Goal: Navigation & Orientation: Understand site structure

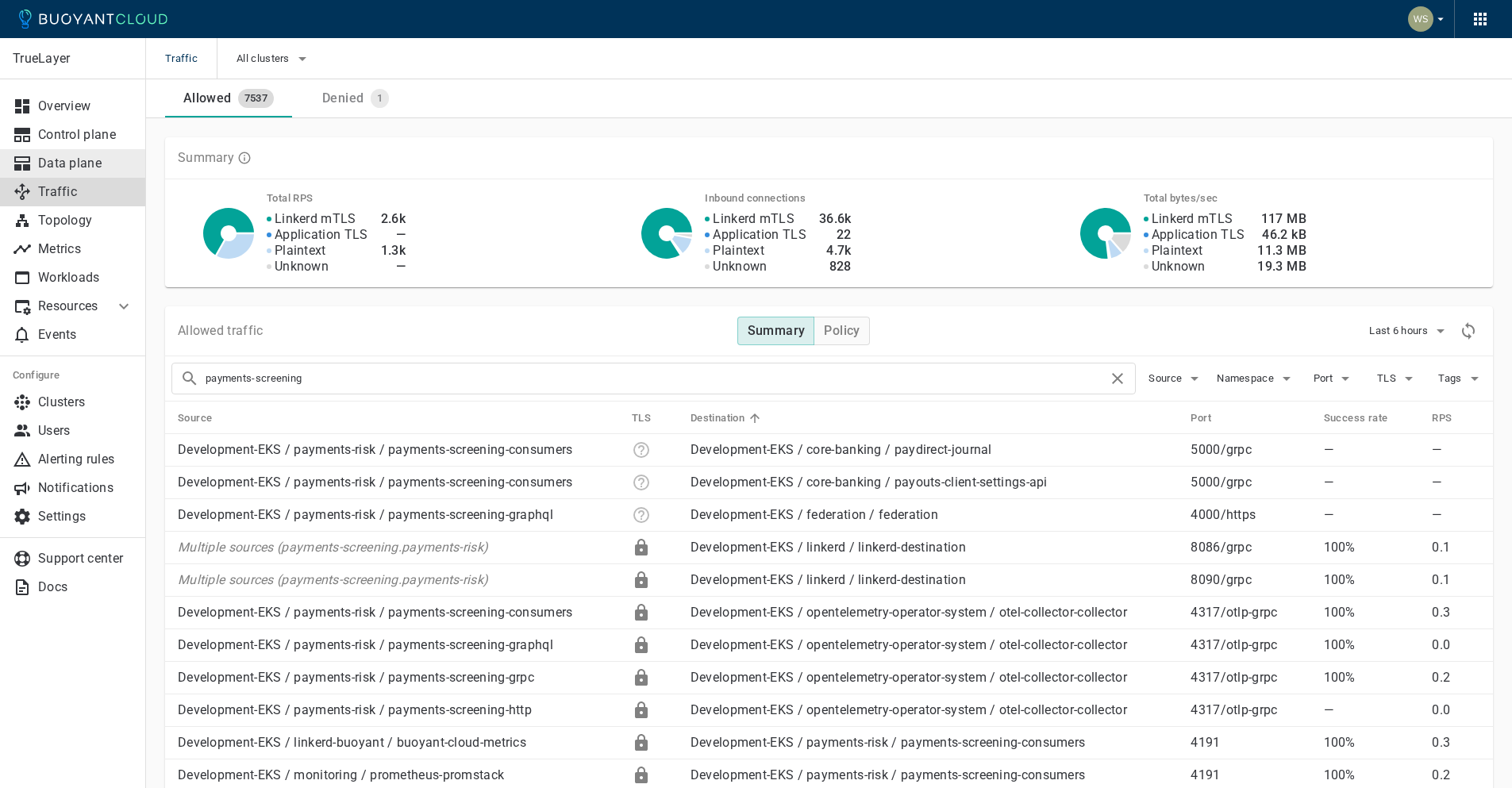
click at [87, 163] on p "Data plane" at bounding box center [86, 163] width 95 height 16
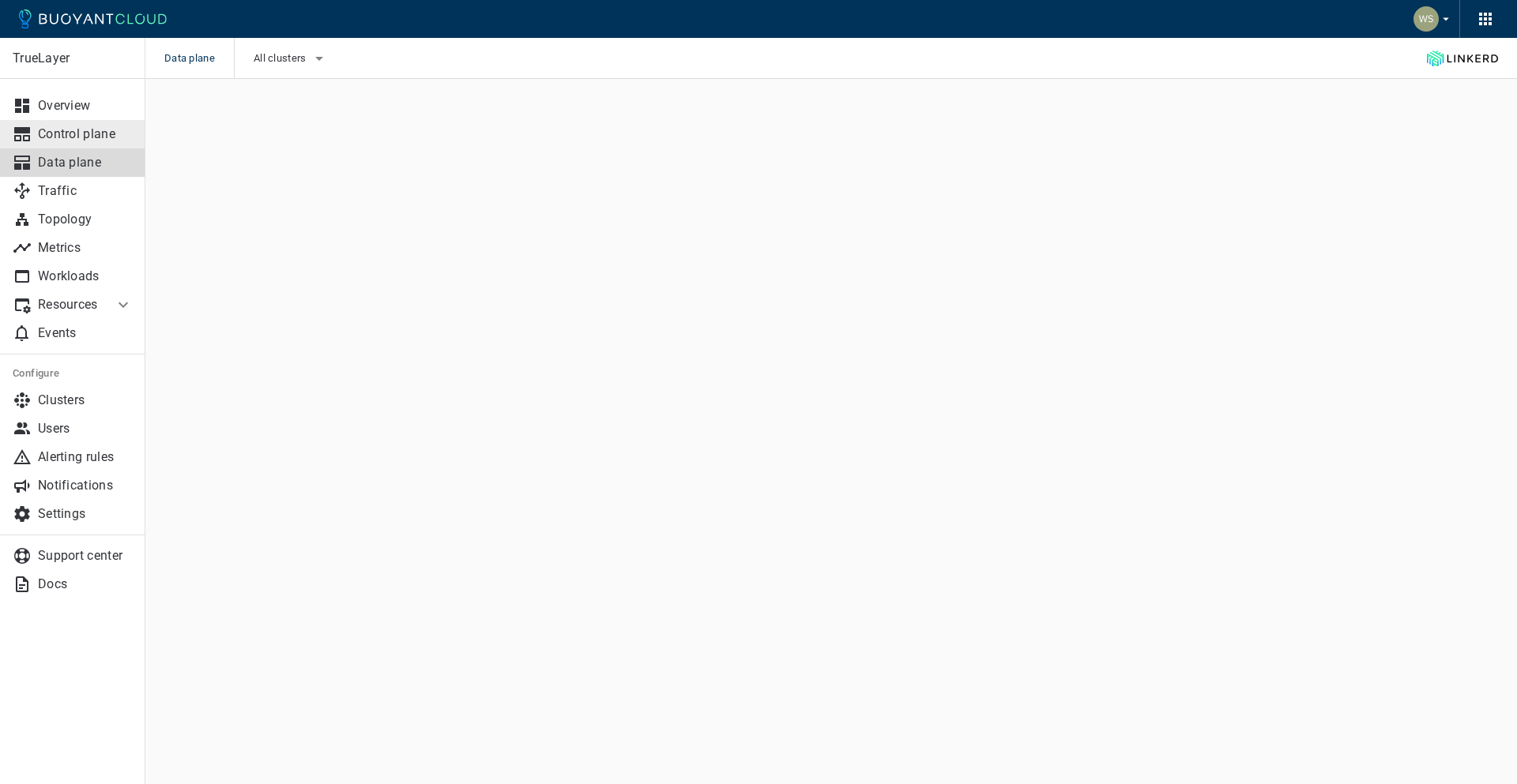
click at [91, 136] on p "Control plane" at bounding box center [85, 134] width 95 height 16
click at [488, 108] on div "TrueLayer Overview Control plane Data plane Traffic Topology Metrics Workloads …" at bounding box center [830, 120] width 1371 height 82
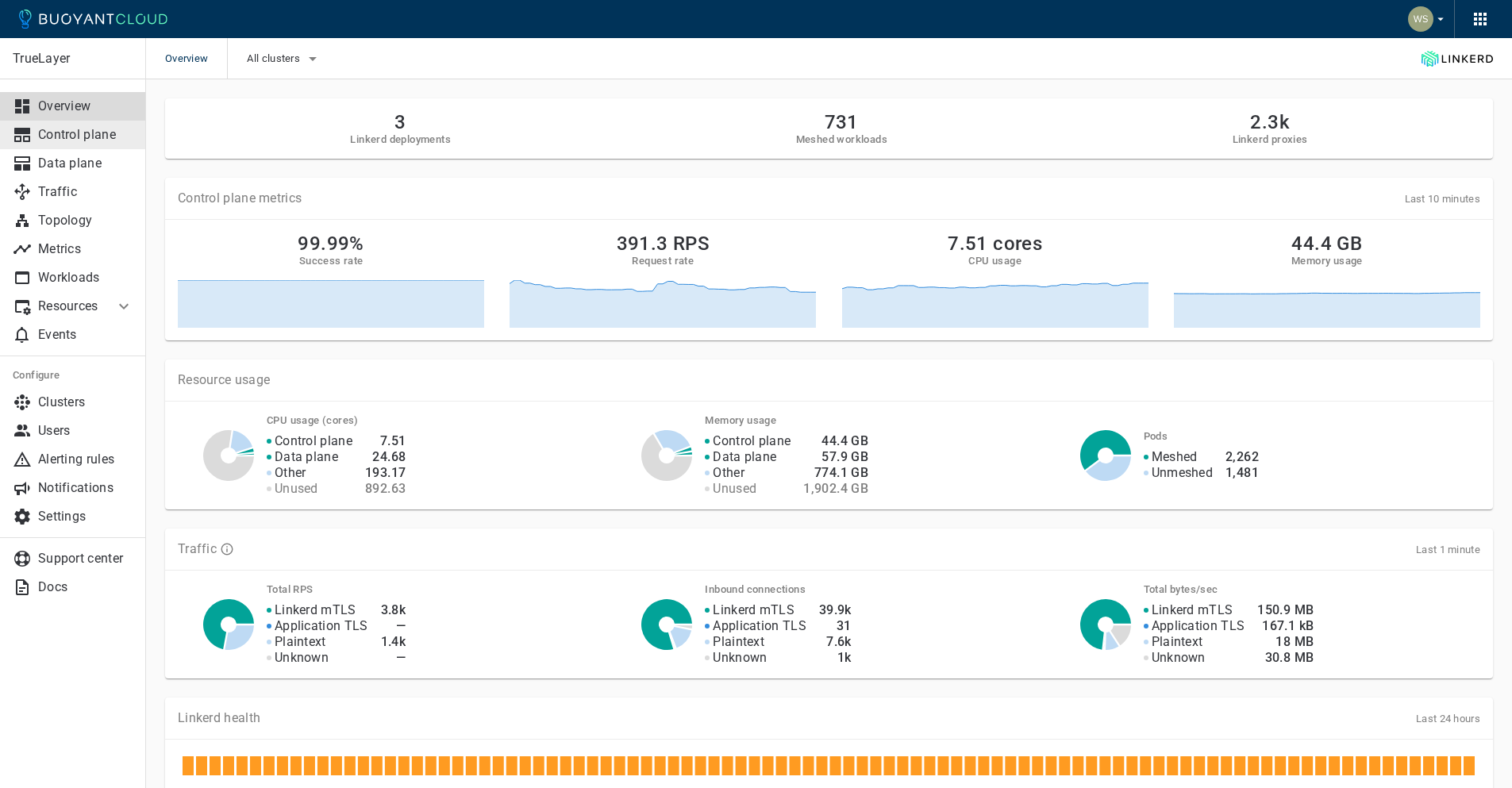
click at [110, 137] on p "Control plane" at bounding box center [86, 135] width 95 height 16
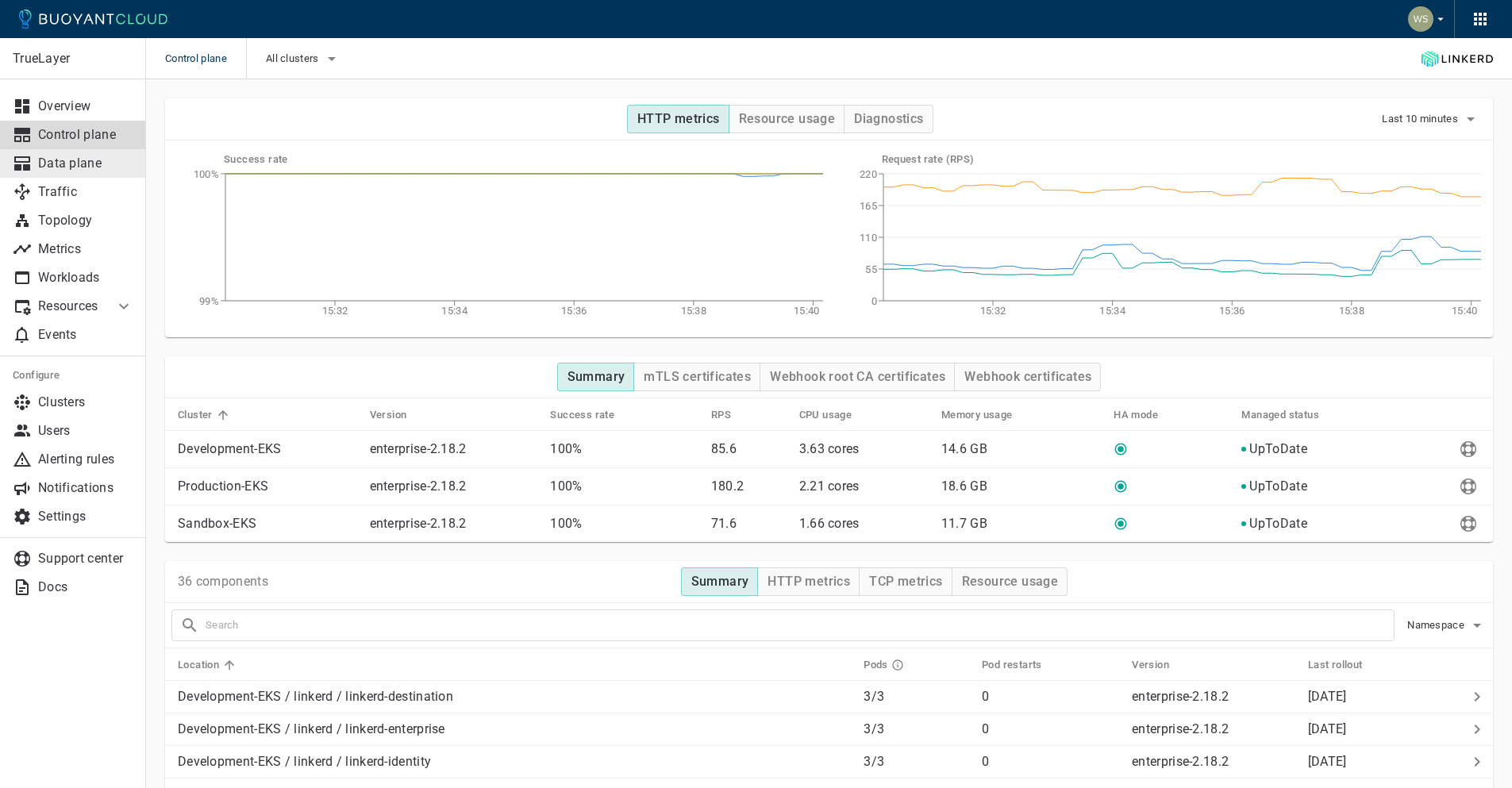
click at [91, 172] on link "Data plane" at bounding box center [72, 163] width 146 height 28
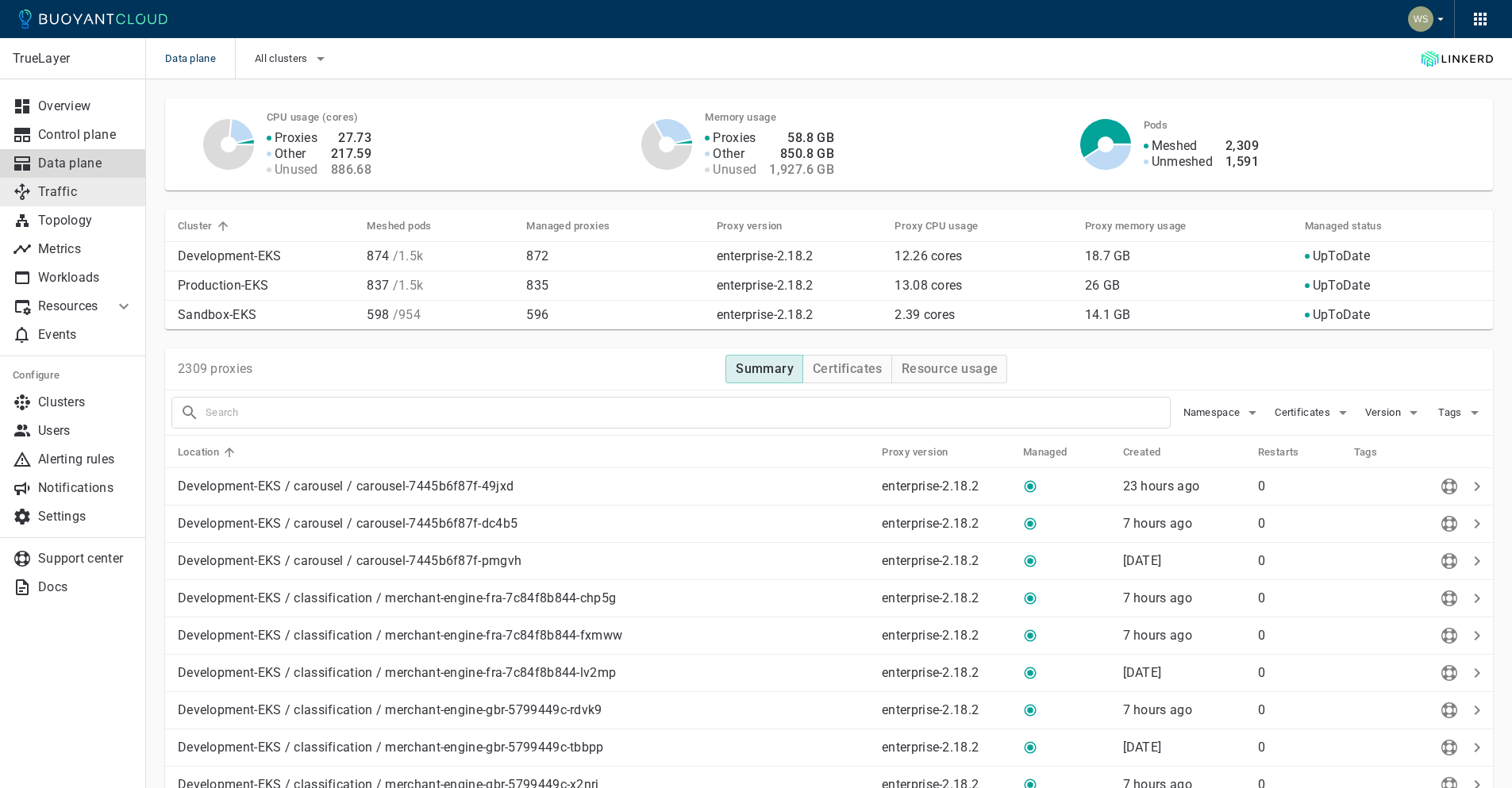
click at [40, 187] on p "Traffic" at bounding box center [86, 192] width 95 height 16
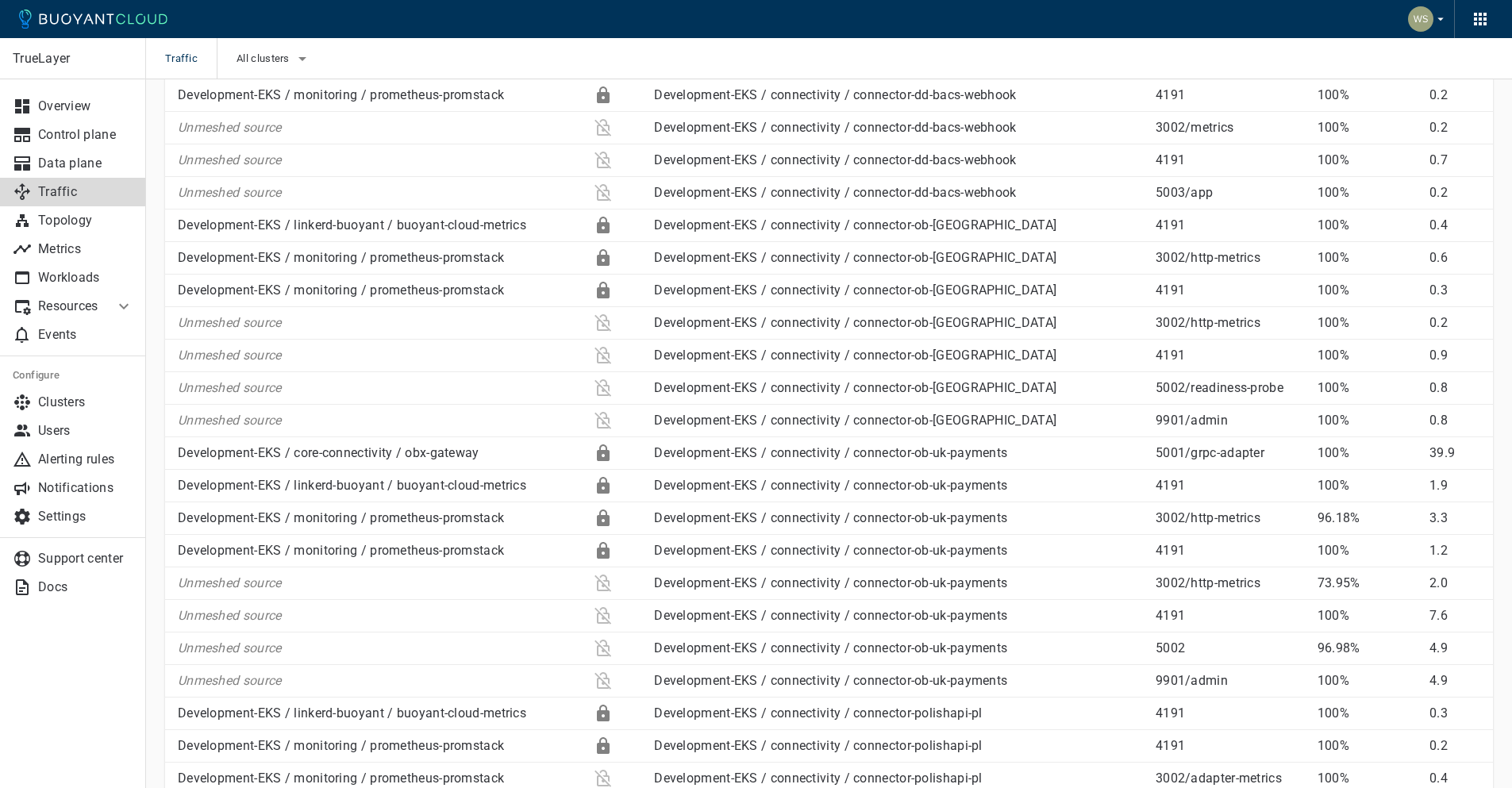
scroll to position [2403, 0]
